Goal: Task Accomplishment & Management: Manage account settings

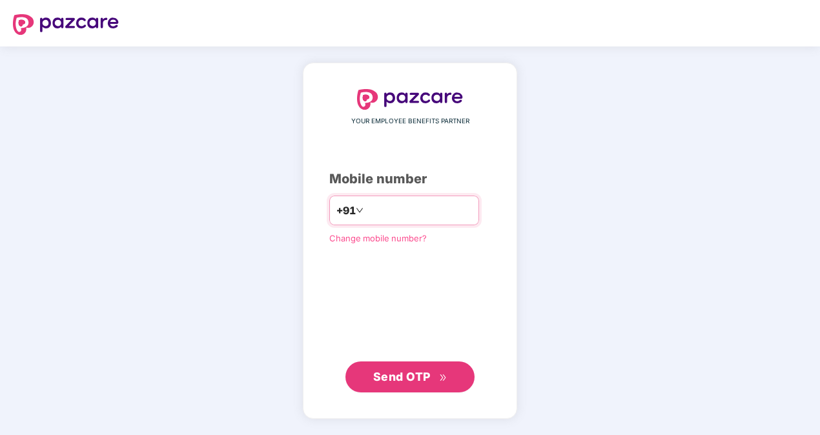
type input "*"
type input "**********"
click at [329, 279] on div "**********" at bounding box center [409, 240] width 161 height 303
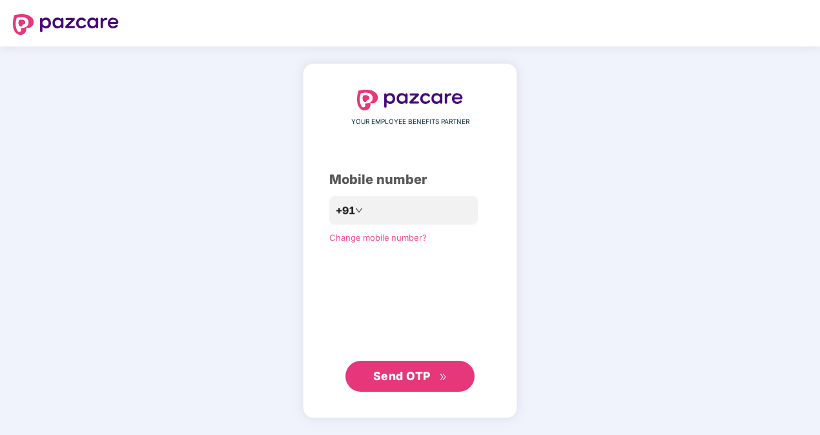
click at [429, 383] on span "Send OTP" at bounding box center [410, 376] width 74 height 18
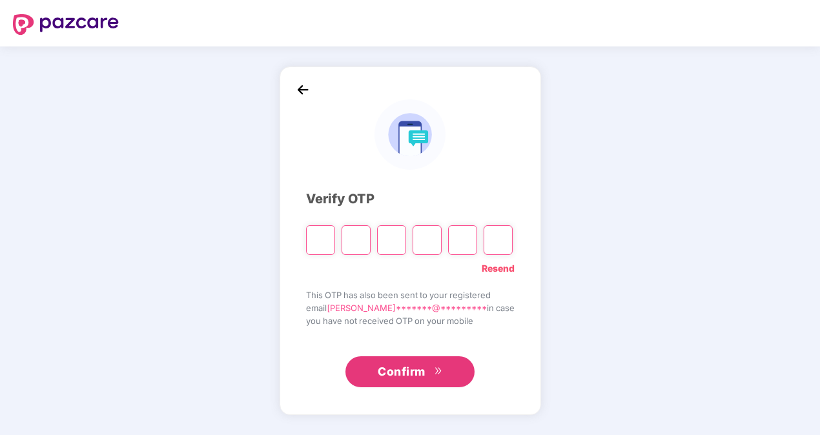
type input "*"
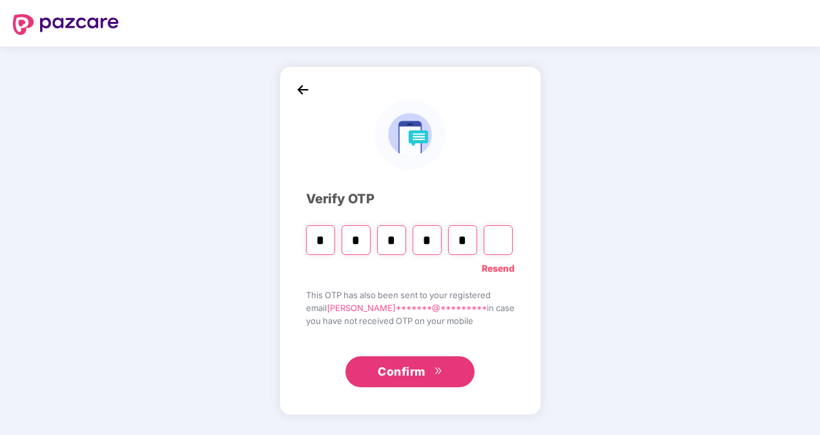
type input "*"
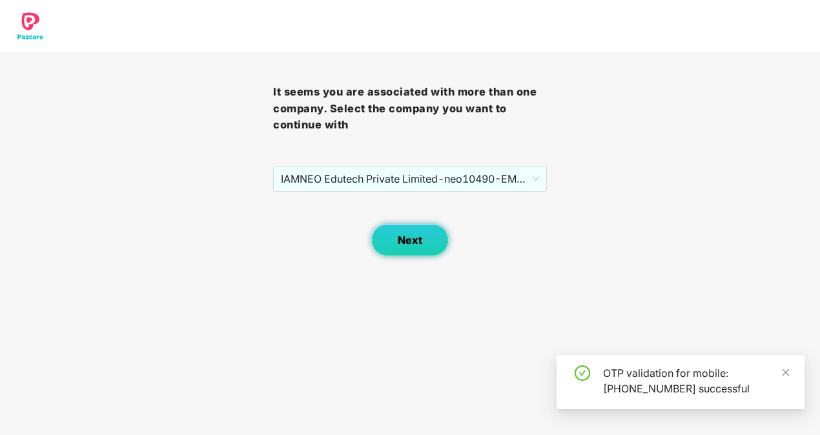
click at [418, 242] on span "Next" at bounding box center [410, 240] width 25 height 12
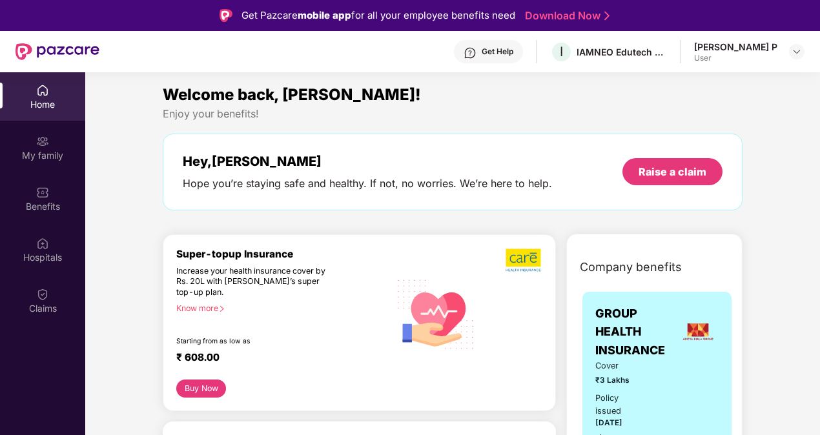
click at [803, 59] on div "Gopakumar P User" at bounding box center [749, 52] width 110 height 23
click at [802, 50] on div at bounding box center [796, 51] width 15 height 15
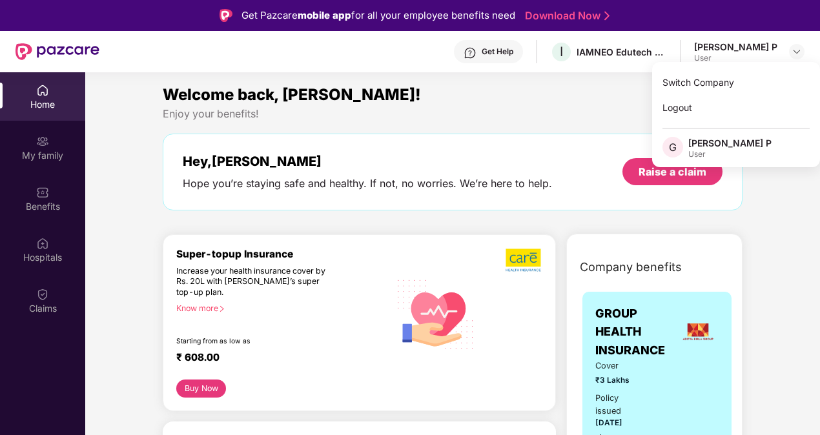
click at [558, 85] on div "Welcome back, Gopakumar!" at bounding box center [453, 95] width 580 height 25
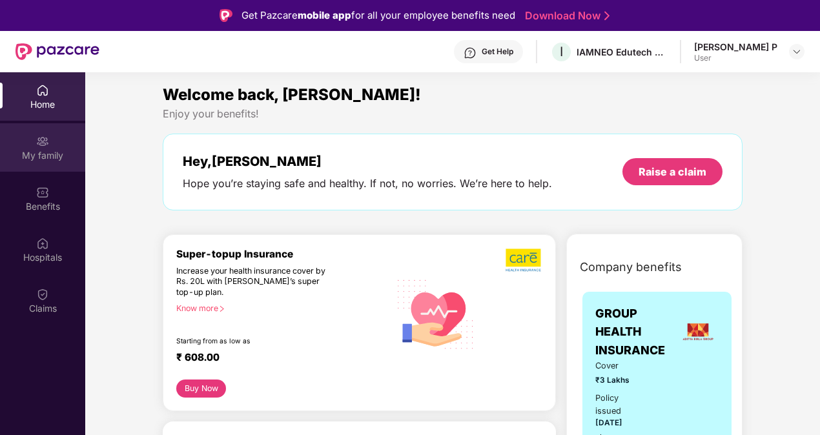
click at [26, 160] on div "My family" at bounding box center [42, 155] width 85 height 13
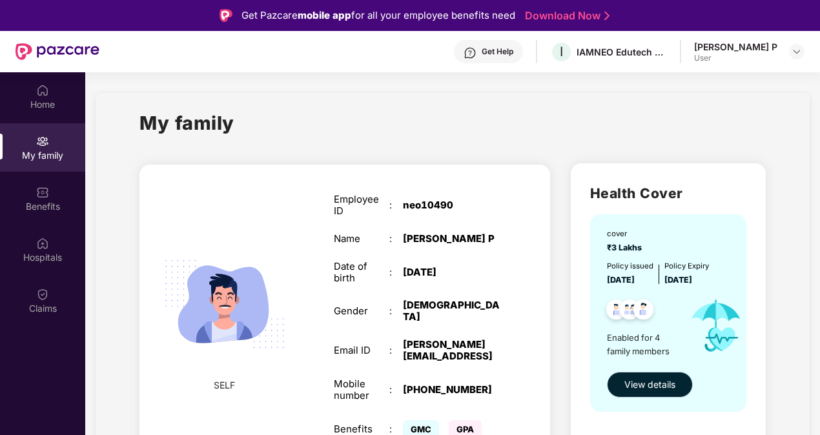
click at [653, 387] on span "View details" at bounding box center [649, 385] width 51 height 14
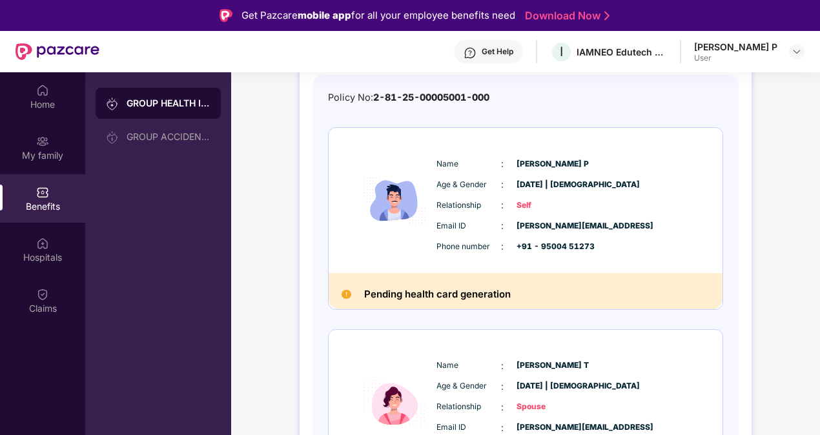
scroll to position [129, 0]
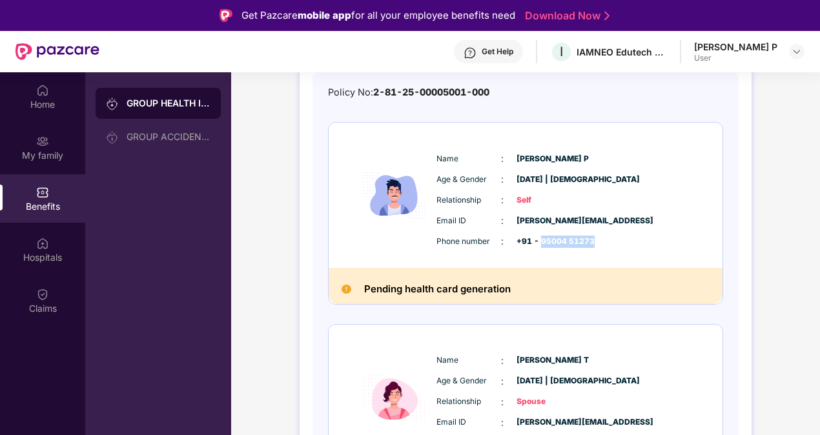
drag, startPoint x: 540, startPoint y: 240, endPoint x: 593, endPoint y: 241, distance: 52.3
click at [593, 241] on div "Phone number : +91 - 95004 51273" at bounding box center [564, 241] width 256 height 14
click at [581, 240] on span "+91 - 95004 51273" at bounding box center [548, 242] width 65 height 12
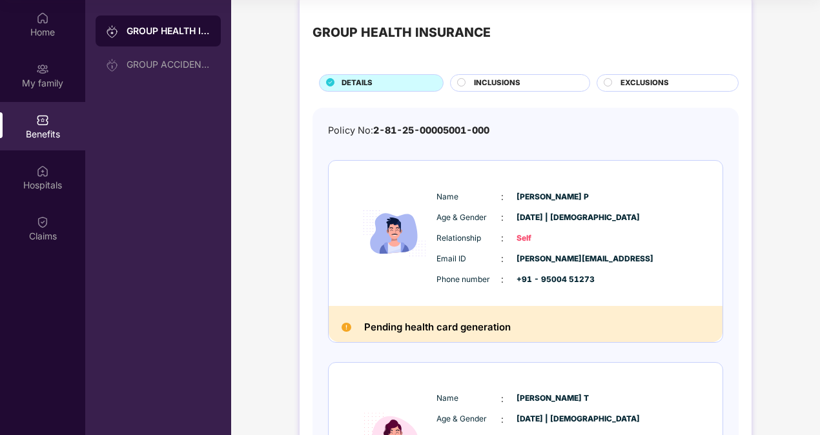
scroll to position [0, 0]
